Goal: Navigation & Orientation: Find specific page/section

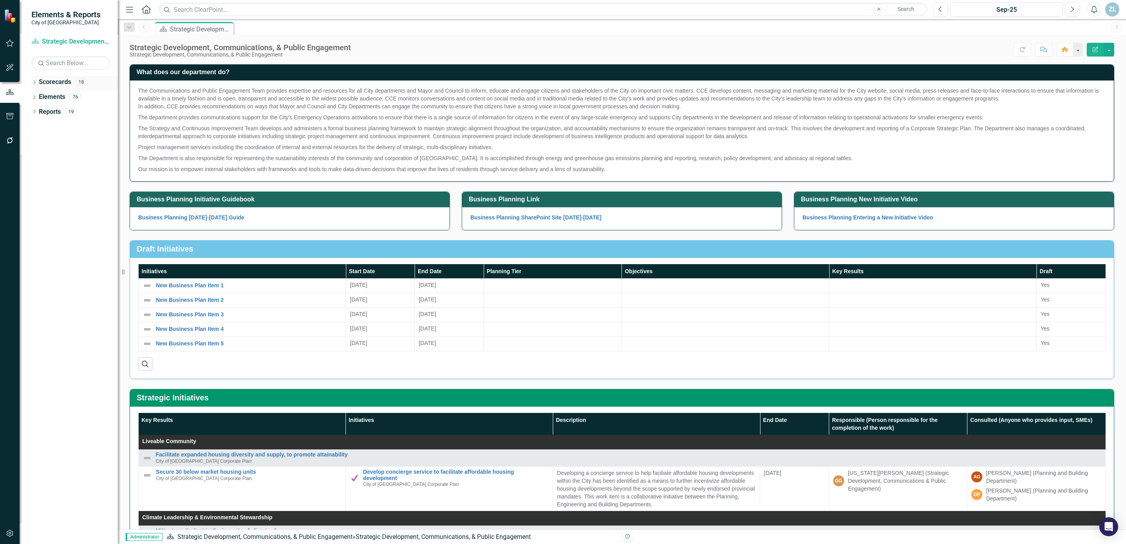
click at [32, 83] on icon "Dropdown" at bounding box center [33, 83] width 5 height 4
drag, startPoint x: 55, startPoint y: 95, endPoint x: 62, endPoint y: 96, distance: 6.4
click at [56, 95] on link "City of [GEOGRAPHIC_DATA] Corporate Plan" at bounding box center [80, 97] width 75 height 9
click at [62, 96] on link "City of [GEOGRAPHIC_DATA] Corporate Plan" at bounding box center [80, 97] width 75 height 9
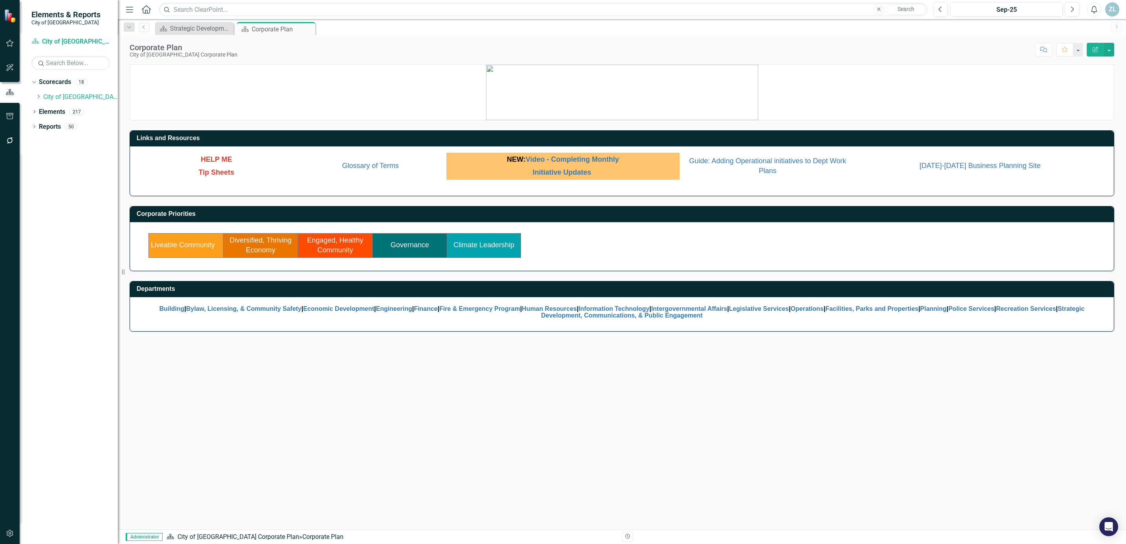
click at [188, 247] on link "Liveable Community" at bounding box center [183, 245] width 64 height 8
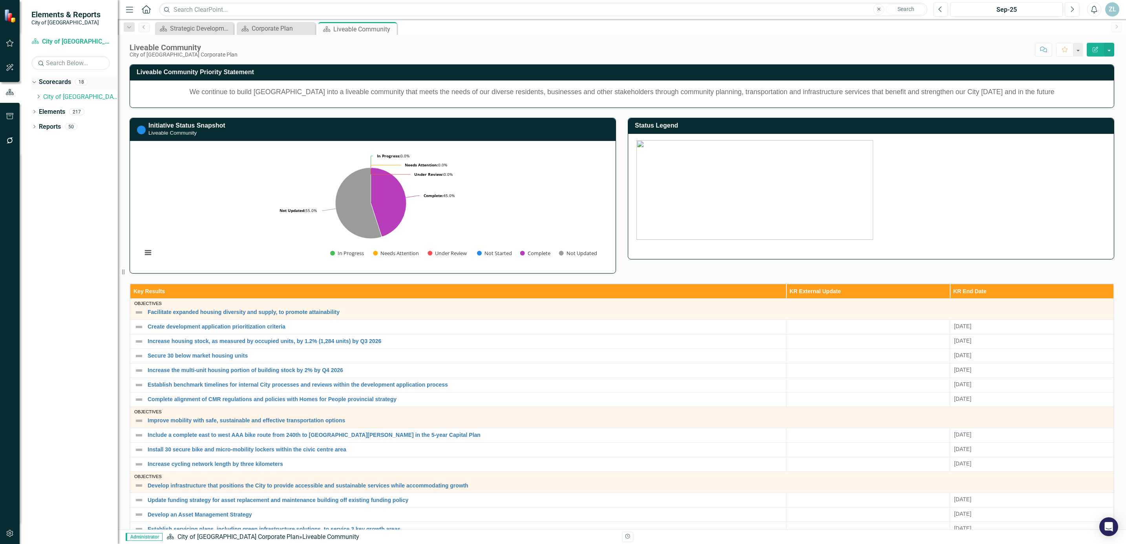
click at [34, 82] on icon "Dropdown" at bounding box center [33, 81] width 4 height 5
click at [33, 82] on icon "Dropdown" at bounding box center [33, 83] width 5 height 4
click at [38, 99] on icon "Dropdown" at bounding box center [38, 96] width 6 height 5
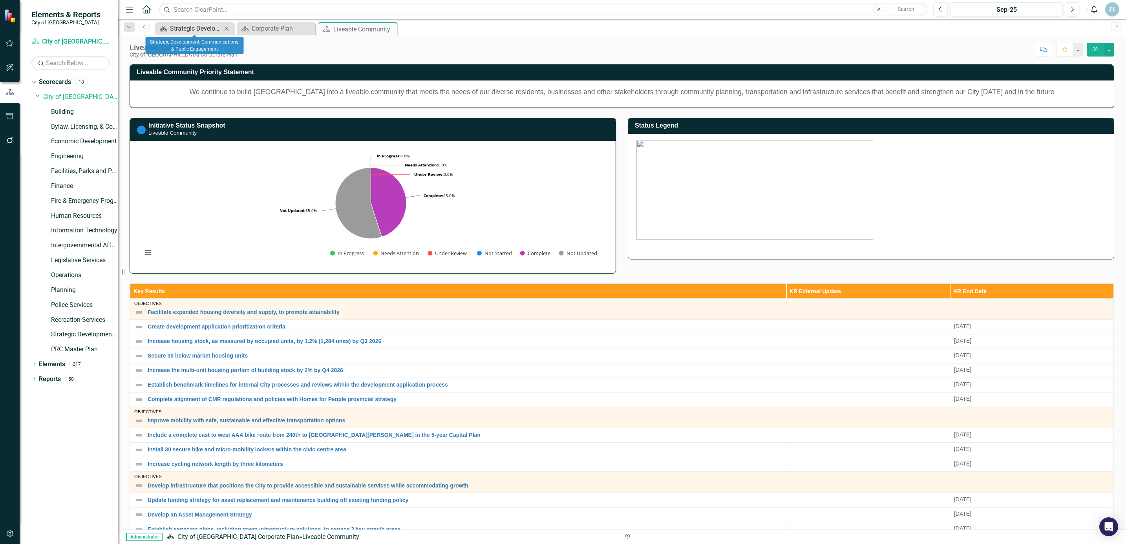
click at [185, 31] on div "Strategic Development, Communications, & Public Engagement" at bounding box center [196, 29] width 52 height 10
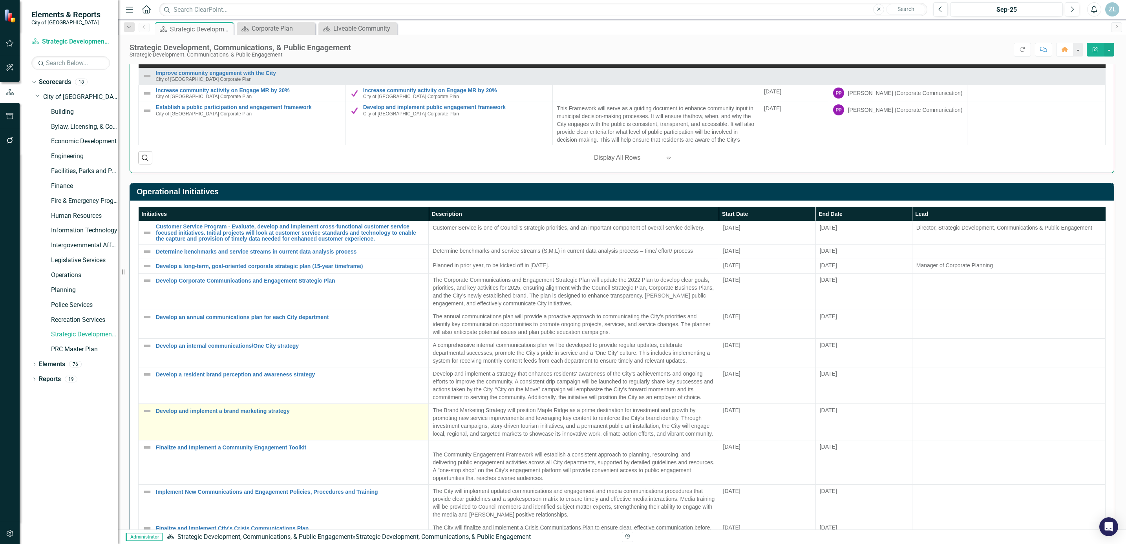
scroll to position [675, 0]
